Goal: Information Seeking & Learning: Learn about a topic

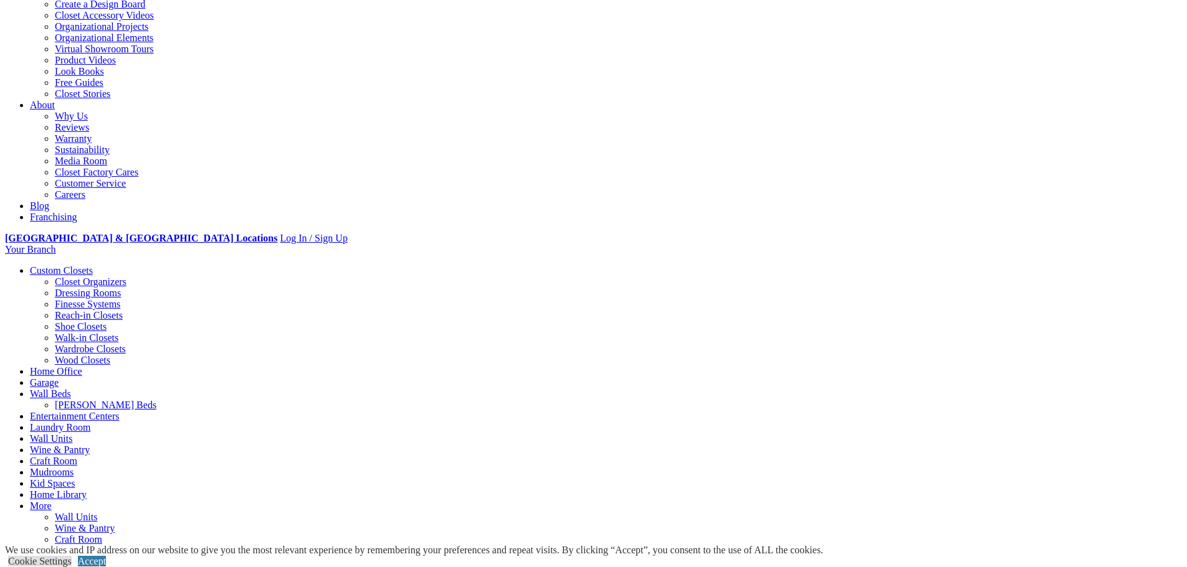
scroll to position [249, 0]
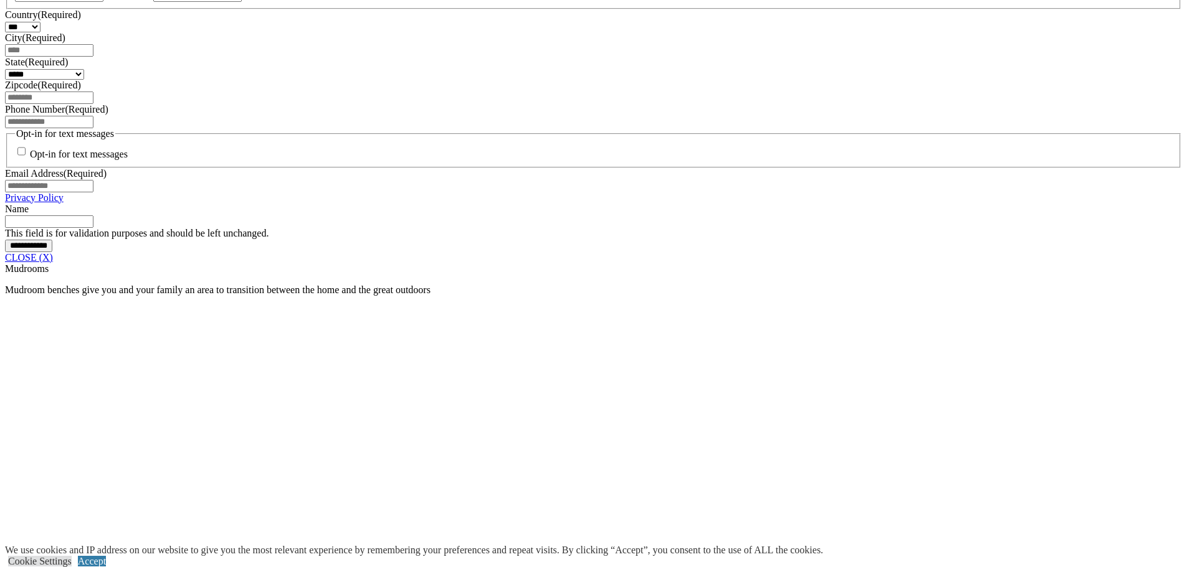
scroll to position [927, 0]
